Goal: Task Accomplishment & Management: Manage account settings

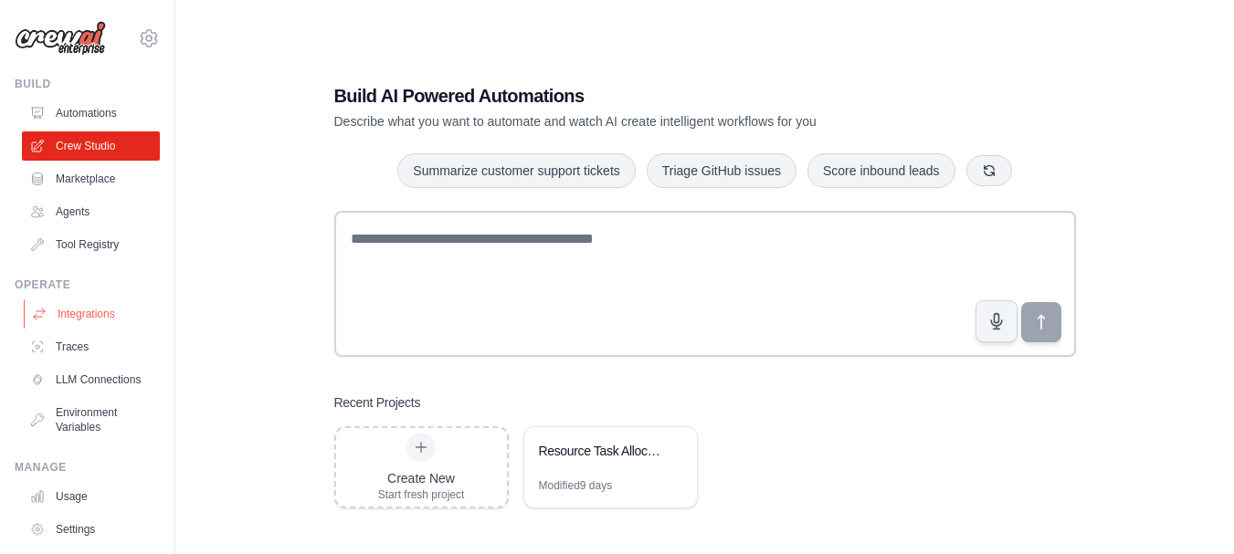
click at [98, 310] on link "Integrations" at bounding box center [93, 314] width 138 height 29
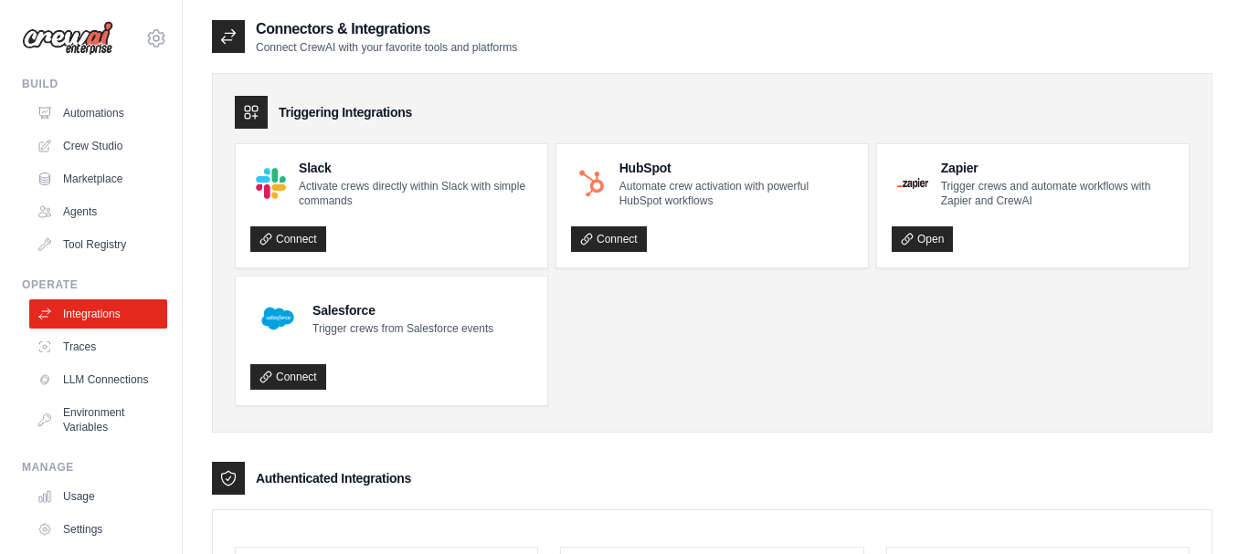
scroll to position [485, 0]
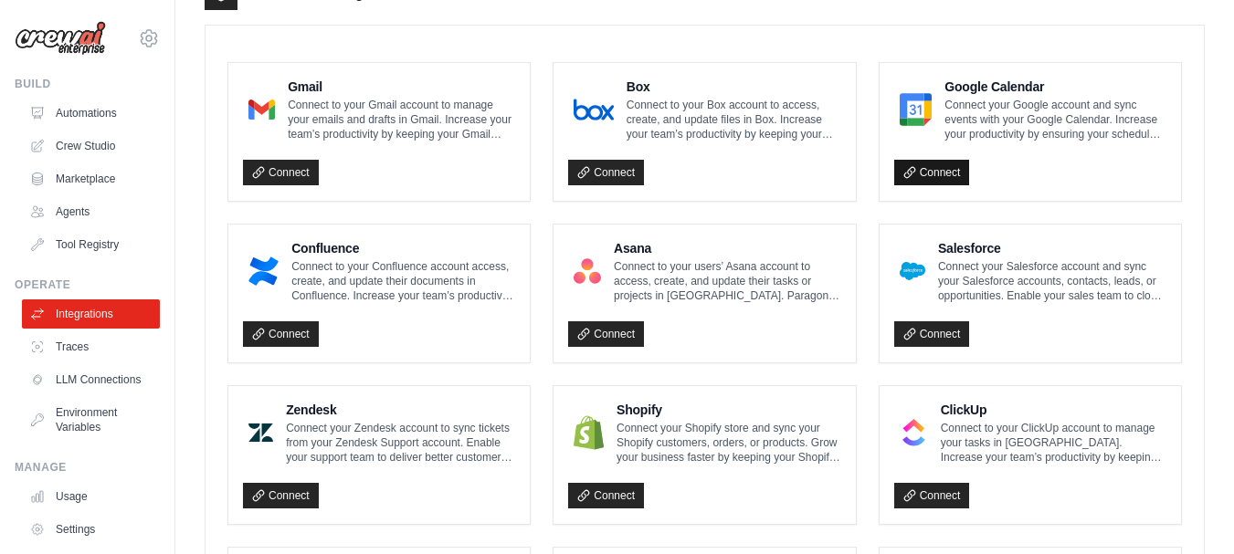
click at [933, 176] on link "Connect" at bounding box center [932, 173] width 76 height 26
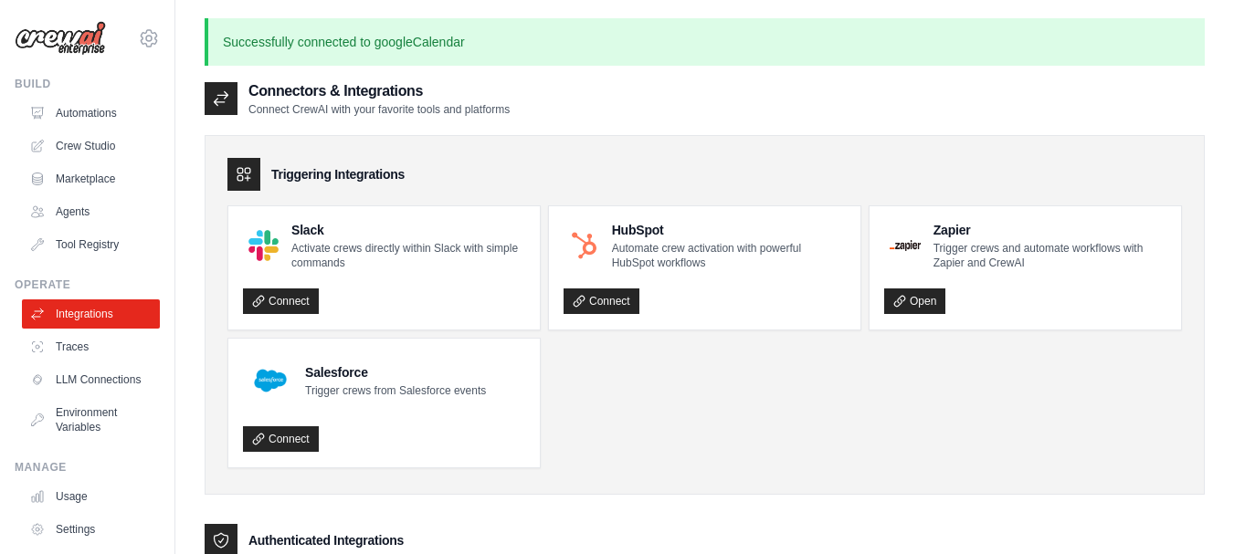
click at [76, 37] on img at bounding box center [60, 38] width 91 height 35
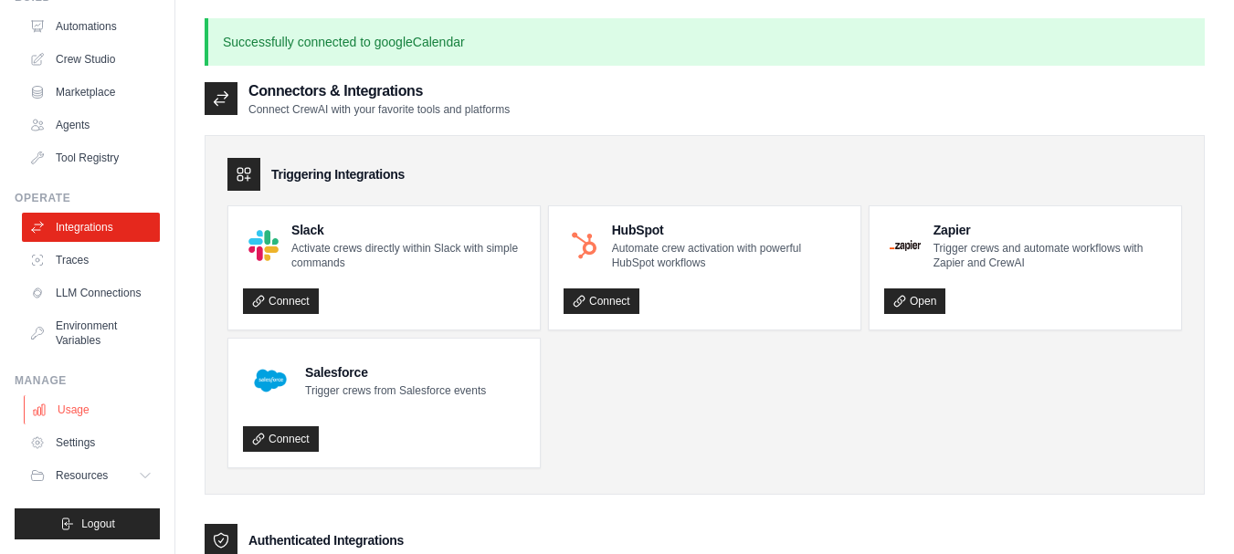
click at [78, 411] on link "Usage" at bounding box center [93, 410] width 138 height 29
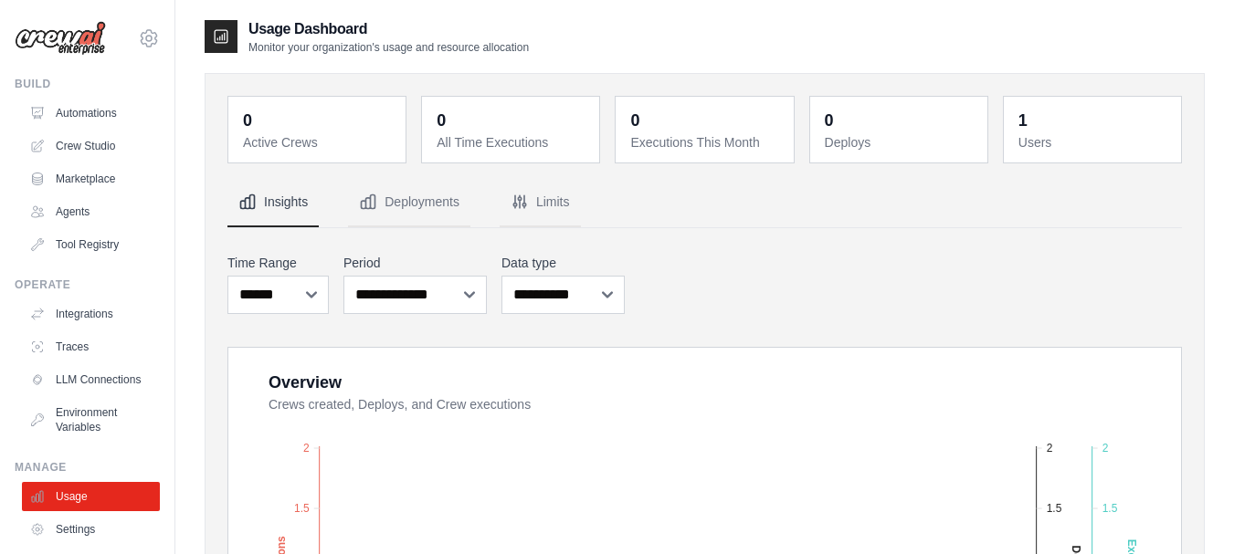
click at [929, 290] on div "**********" at bounding box center [704, 284] width 955 height 68
